Goal: Book appointment/travel/reservation

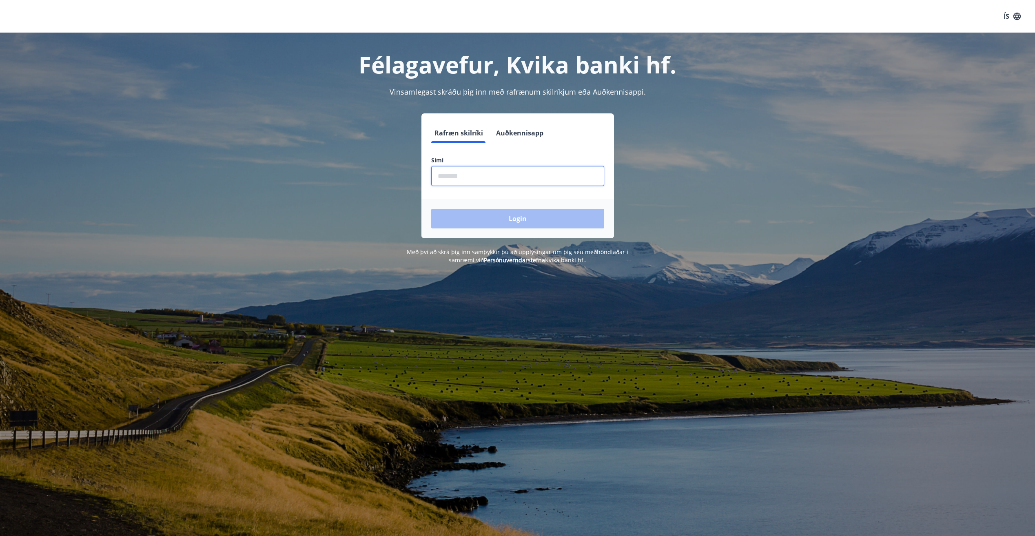
click at [446, 177] on input "phone" at bounding box center [517, 176] width 173 height 20
type input "********"
click at [512, 217] on button "Login" at bounding box center [517, 219] width 173 height 20
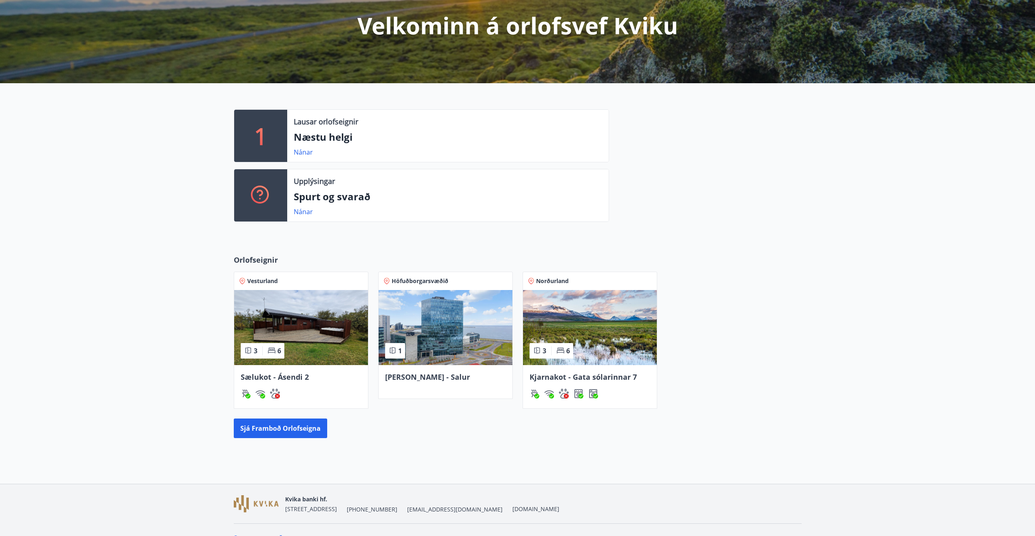
scroll to position [119, 0]
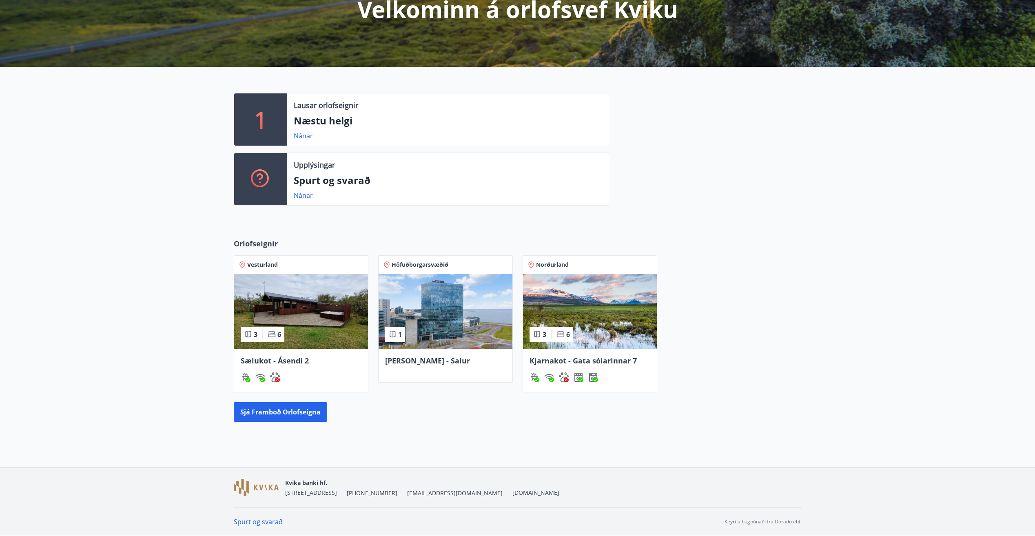
click at [413, 361] on span "Iða - Salur" at bounding box center [427, 361] width 85 height 10
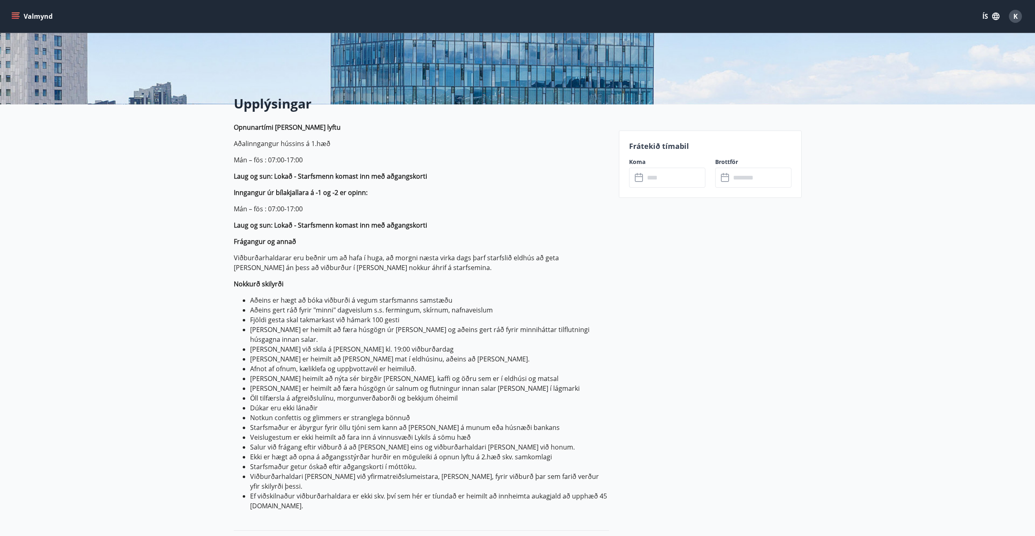
scroll to position [122, 0]
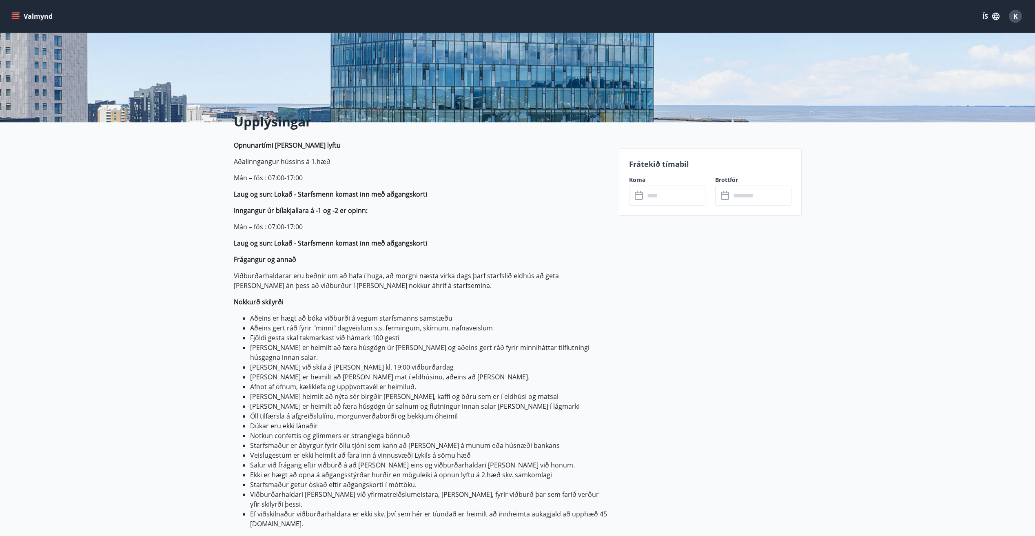
click at [659, 162] on p "Frátekið tímabil" at bounding box center [710, 164] width 162 height 11
click at [636, 195] on icon at bounding box center [640, 196] width 10 height 10
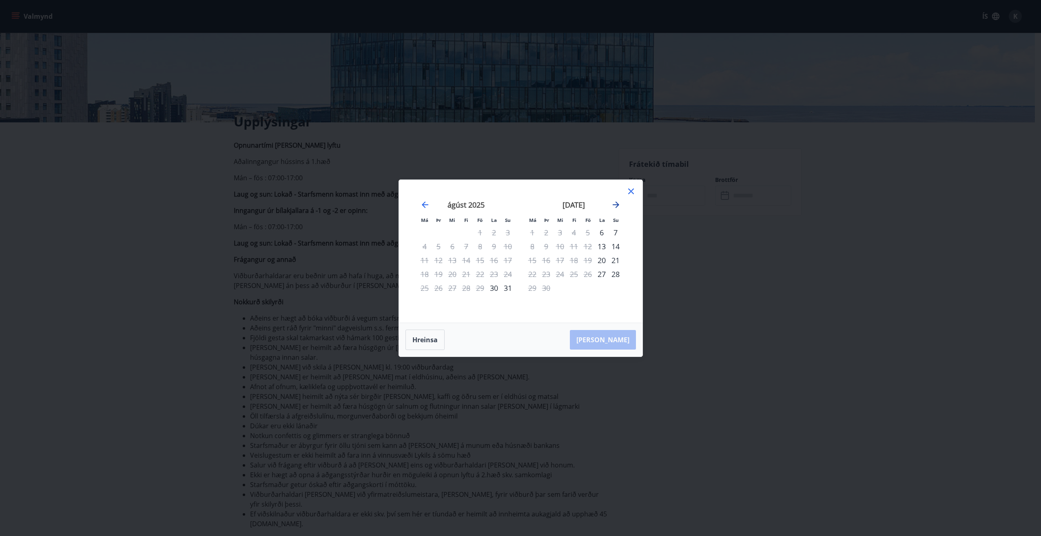
click at [616, 203] on icon "Move forward to switch to the next month." at bounding box center [616, 205] width 10 height 10
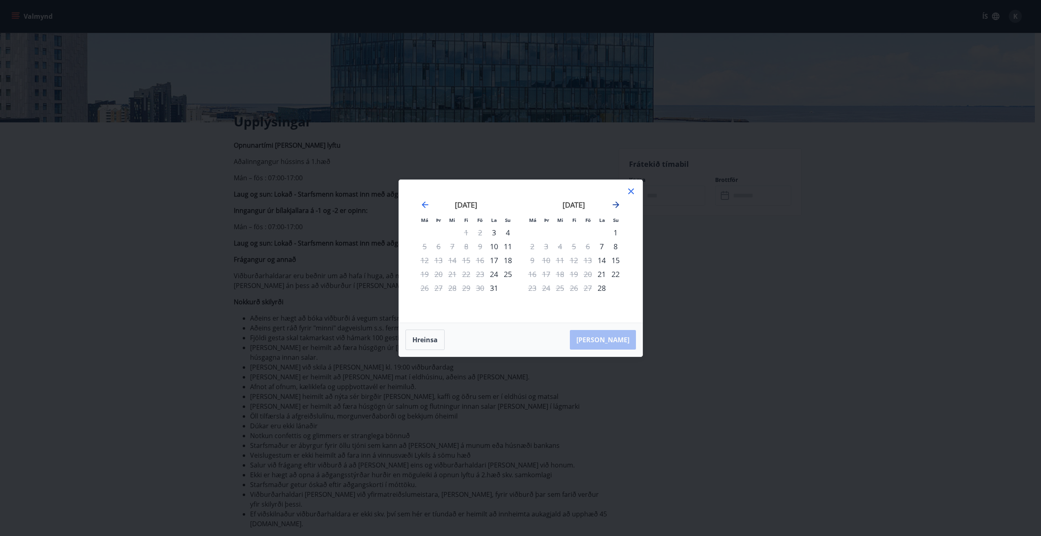
click at [616, 203] on icon "Move forward to switch to the next month." at bounding box center [616, 205] width 10 height 10
click at [632, 191] on icon at bounding box center [631, 191] width 10 height 10
